Goal: Find contact information: Find contact information

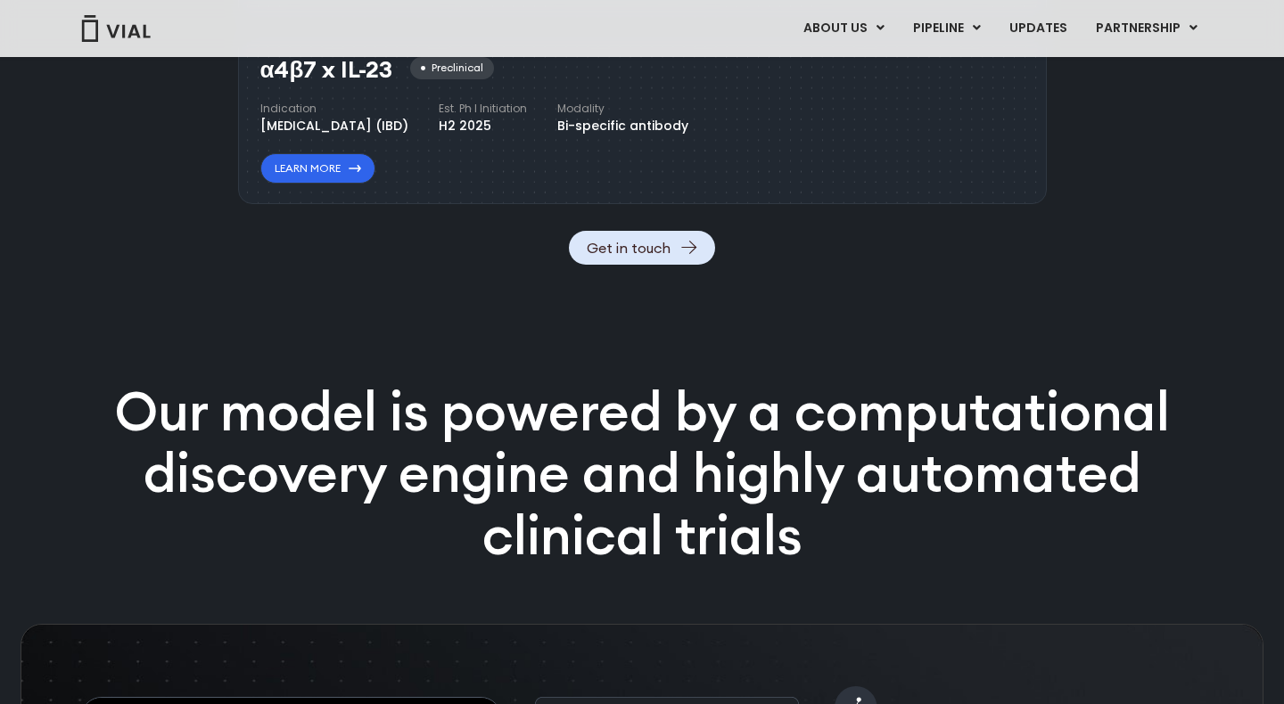
scroll to position [2574, 0]
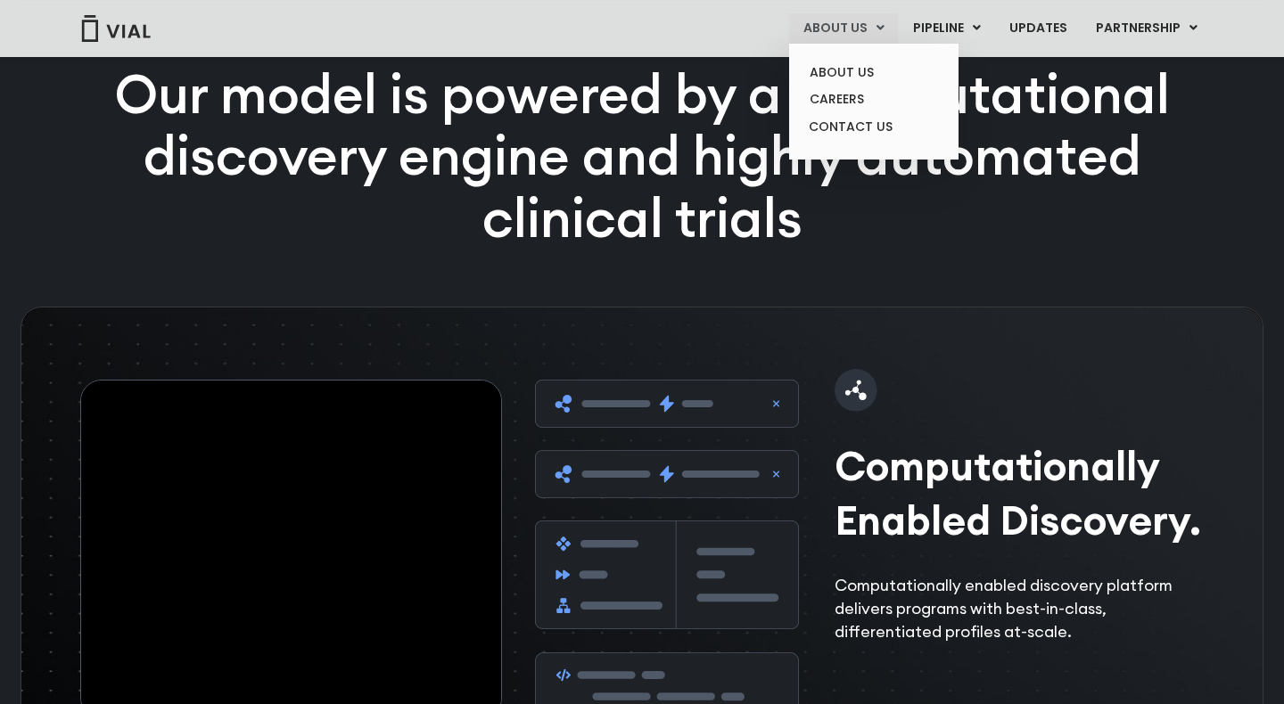
click at [841, 34] on link "ABOUT US" at bounding box center [843, 28] width 109 height 30
click at [849, 119] on link "CONTACT US" at bounding box center [873, 127] width 156 height 29
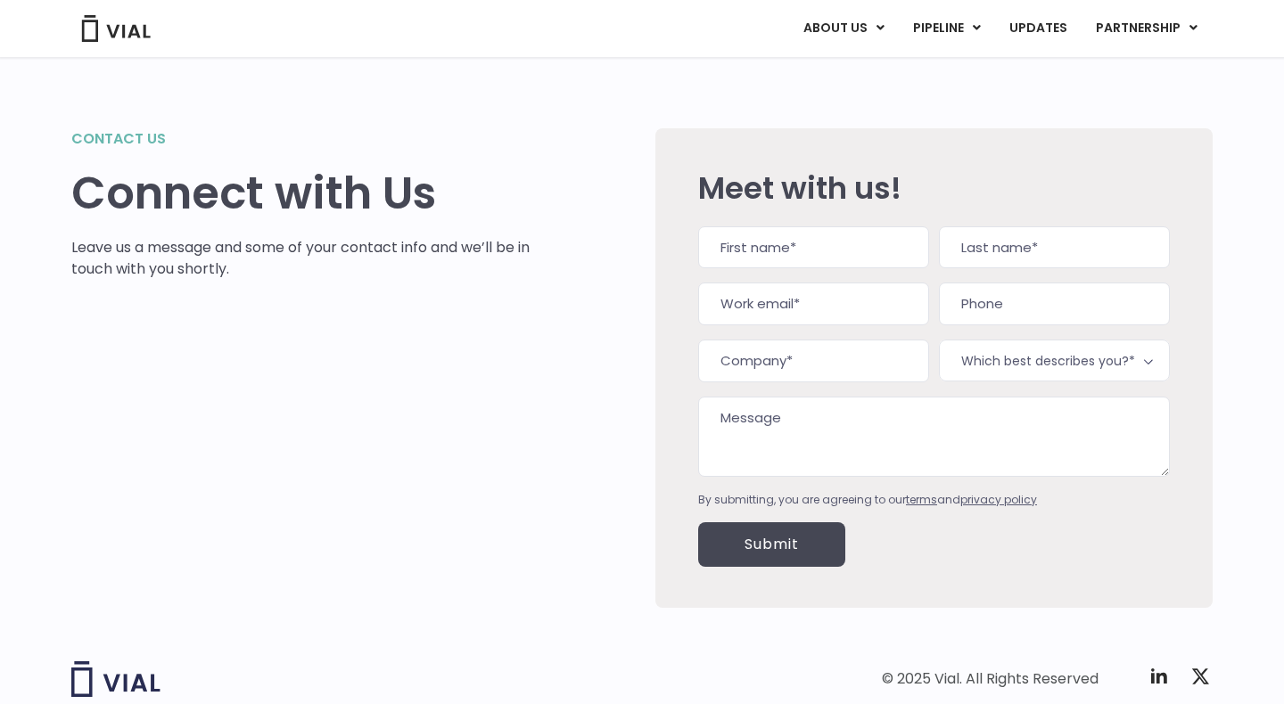
scroll to position [110, 0]
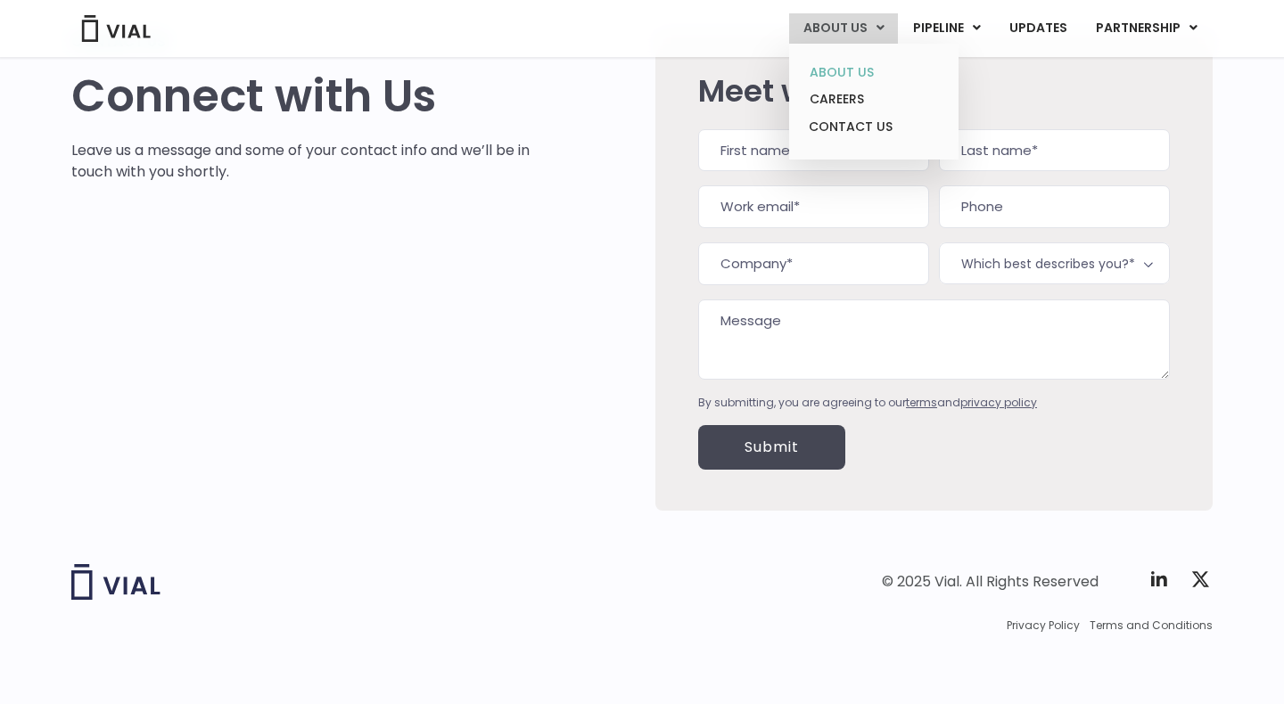
click at [849, 73] on link "ABOUT US" at bounding box center [873, 73] width 156 height 28
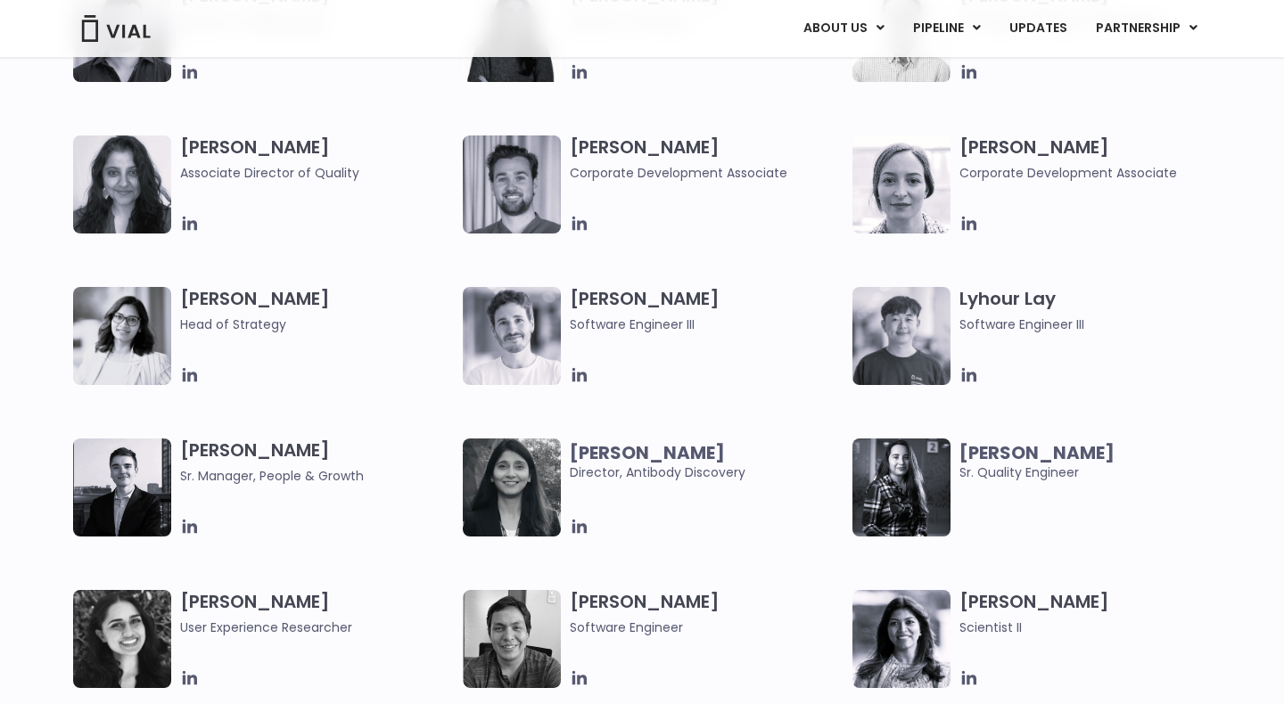
scroll to position [2445, 0]
